Goal: Find contact information: Find contact information

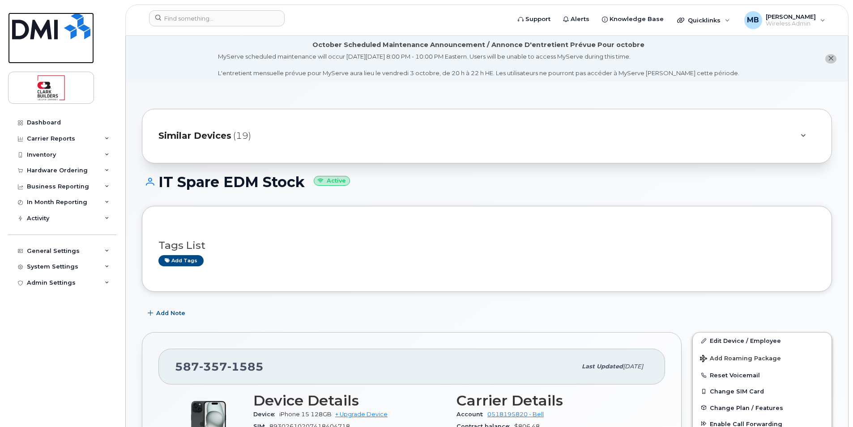
click at [48, 26] on img at bounding box center [51, 26] width 78 height 27
drag, startPoint x: 48, startPoint y: 26, endPoint x: 512, endPoint y: 313, distance: 545.6
click at [55, 28] on img at bounding box center [51, 26] width 78 height 27
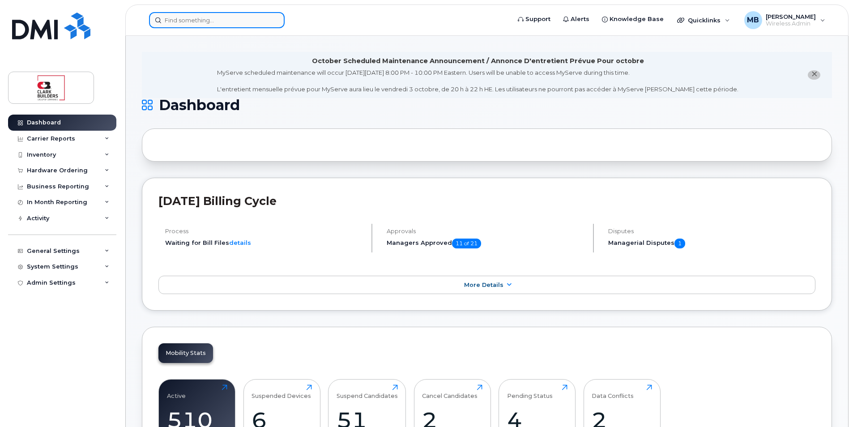
click at [234, 21] on input at bounding box center [217, 20] width 136 height 16
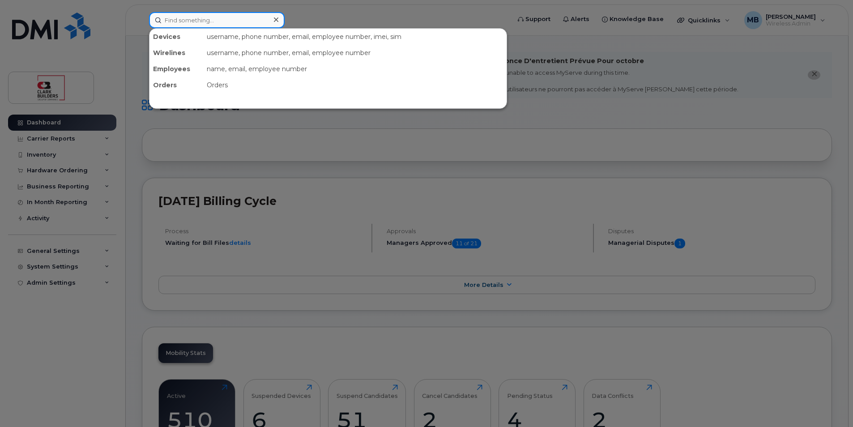
click at [214, 21] on input at bounding box center [217, 20] width 136 height 16
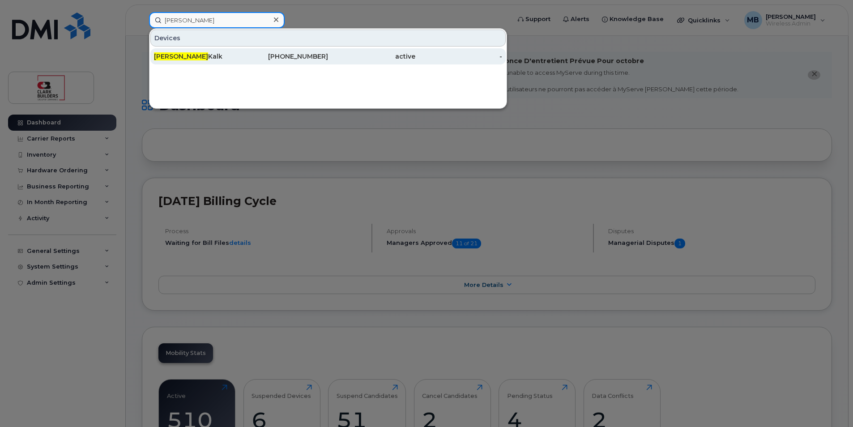
type input "blaine"
click at [328, 64] on div "587-433-8110" at bounding box center [284, 56] width 87 height 16
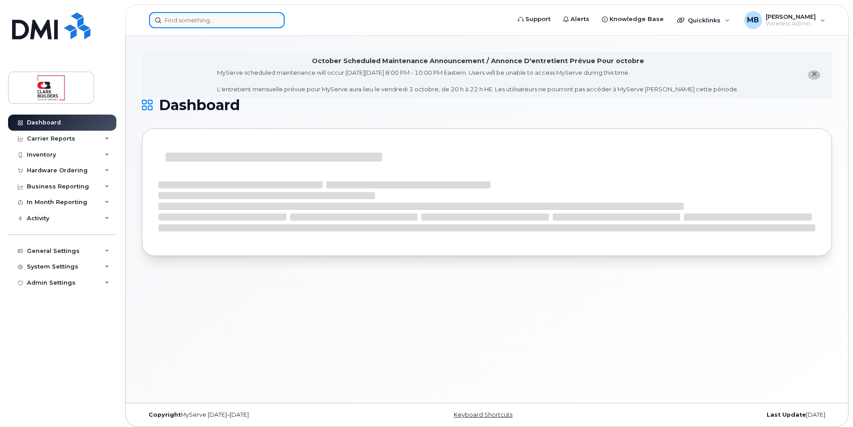
click at [217, 26] on input at bounding box center [217, 20] width 136 height 16
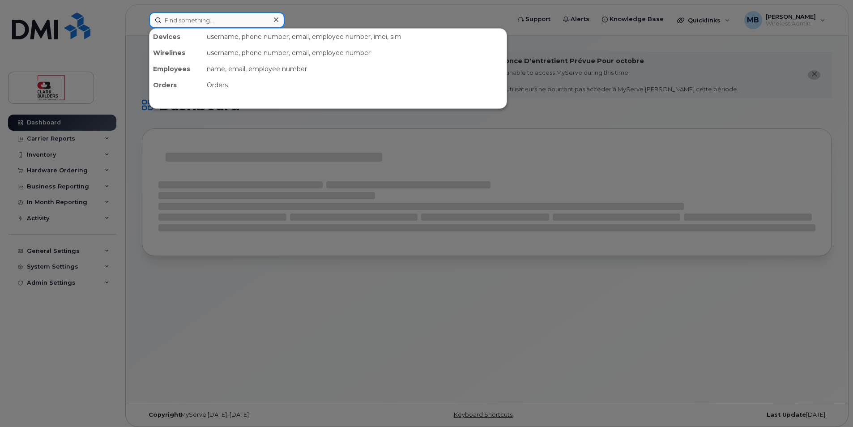
click at [214, 21] on input at bounding box center [217, 20] width 136 height 16
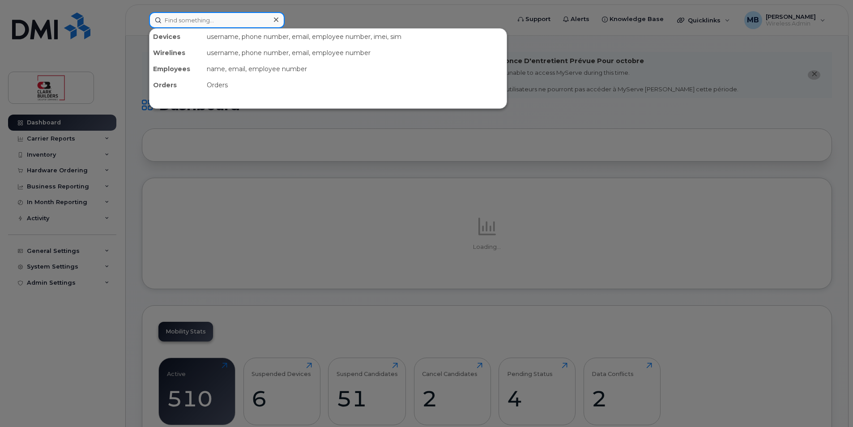
paste input "[PERSON_NAME]"
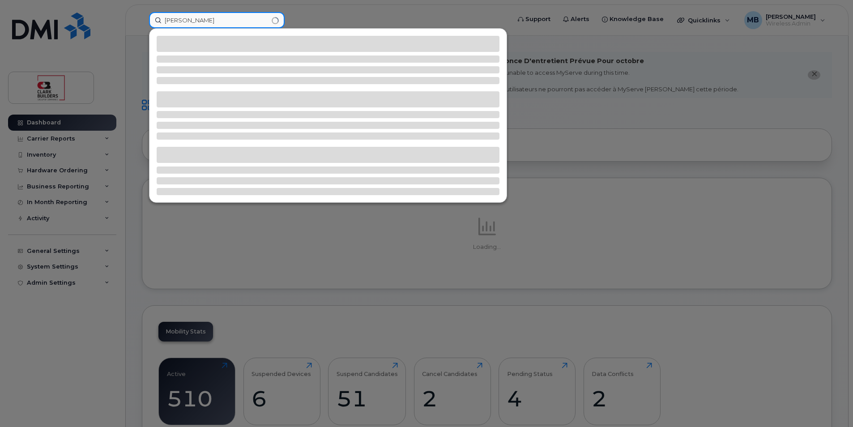
type input "[PERSON_NAME]"
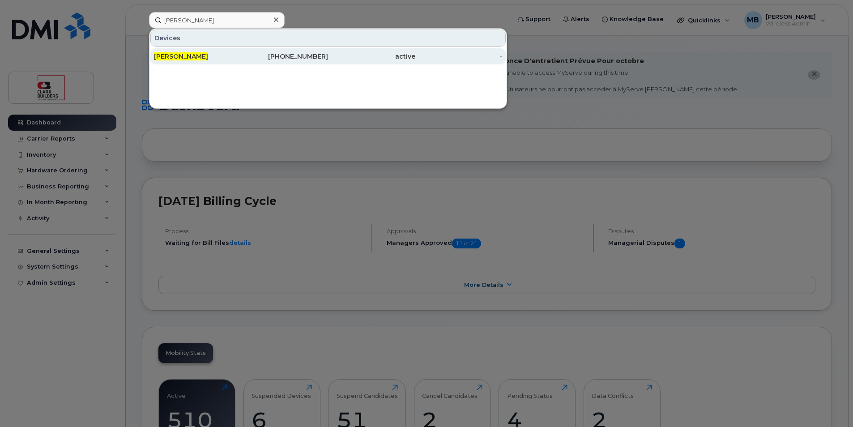
click at [232, 56] on div "[PERSON_NAME]" at bounding box center [197, 56] width 87 height 9
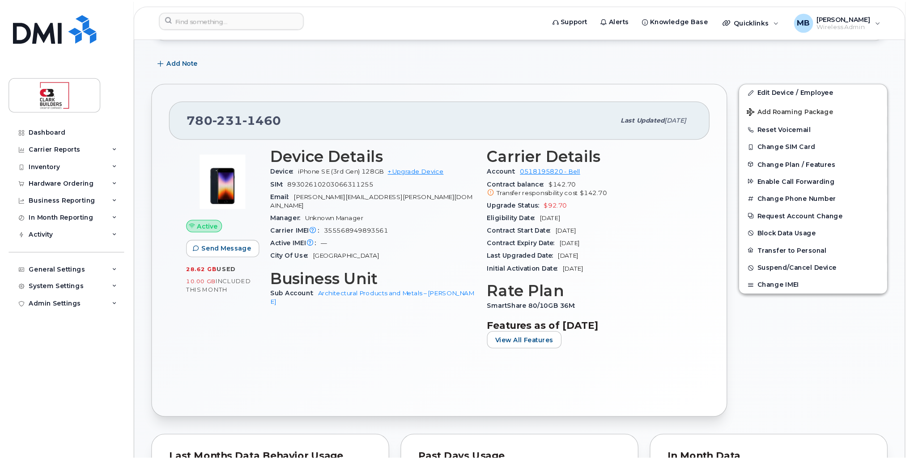
scroll to position [134, 0]
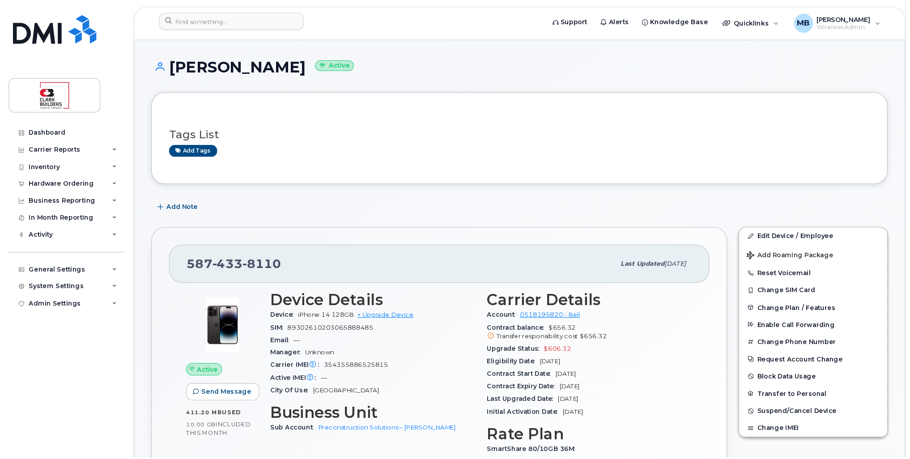
scroll to position [134, 0]
